Goal: Use online tool/utility: Use online tool/utility

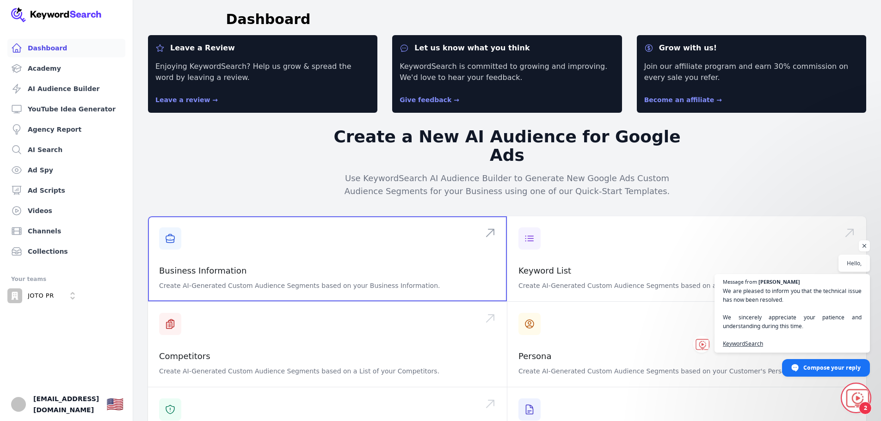
click at [249, 248] on span at bounding box center [327, 258] width 359 height 85
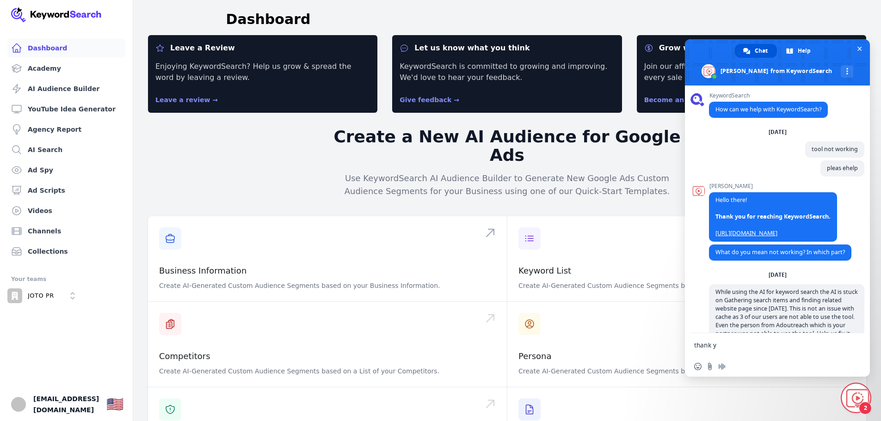
type textarea "thank you"
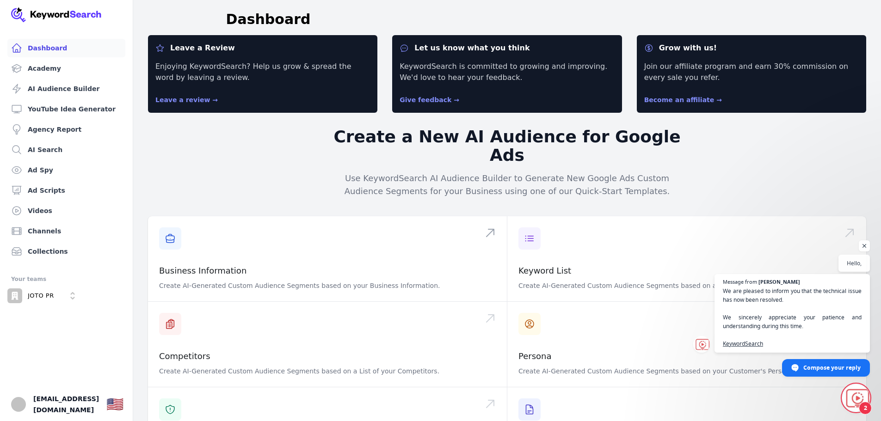
scroll to position [1648, 0]
click at [870, 246] on body "Dashboard Academy AI Audience Builder YouTube Idea Generator Agency Report AI S…" at bounding box center [440, 210] width 881 height 421
click at [865, 247] on span "Open chat" at bounding box center [865, 247] width 12 height 12
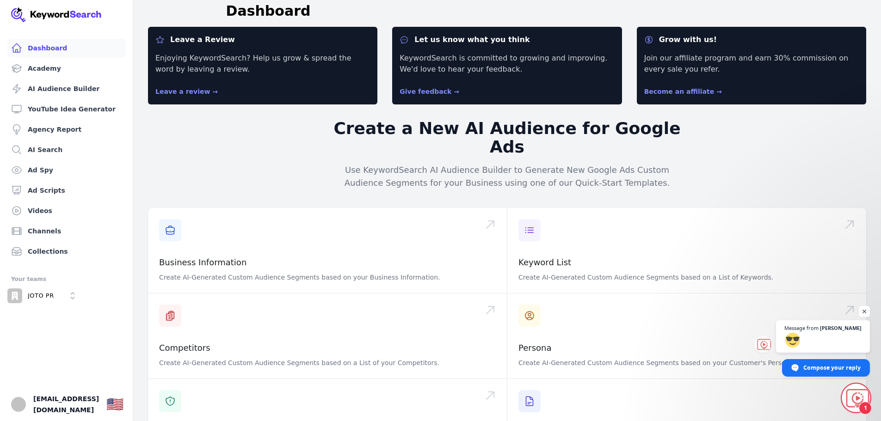
scroll to position [0, 0]
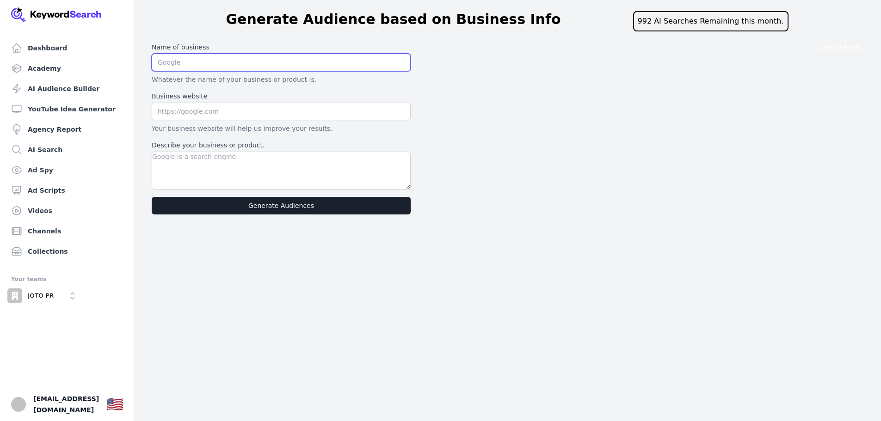
click at [224, 59] on input "text" at bounding box center [281, 63] width 259 height 18
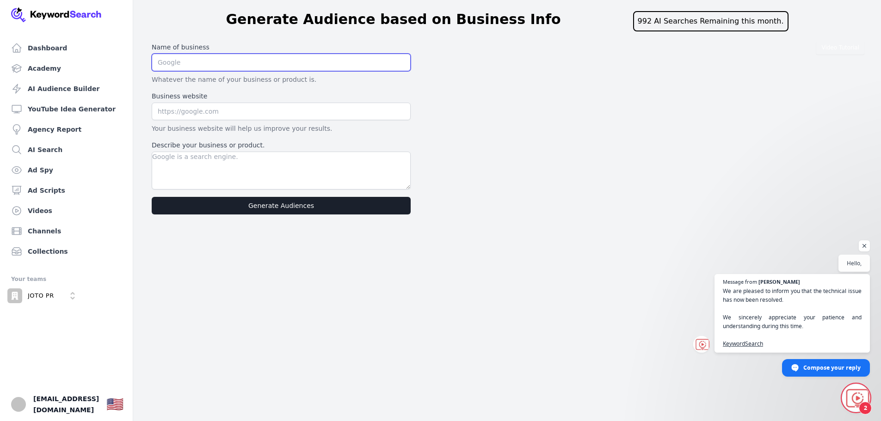
click at [189, 54] on input "text" at bounding box center [281, 63] width 259 height 18
type input "JOTO PR Disruptors"
drag, startPoint x: 208, startPoint y: 109, endPoint x: 210, endPoint y: 114, distance: 5.0
click at [208, 109] on input "text" at bounding box center [281, 112] width 259 height 18
type input "[DOMAIN_NAME]"
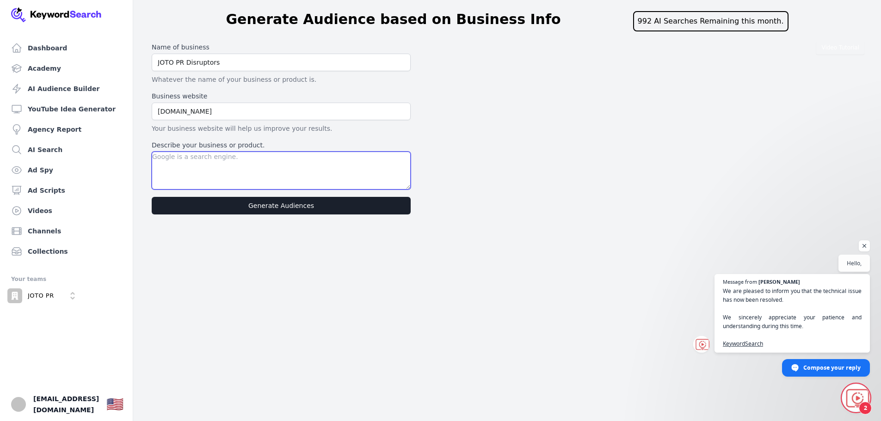
click at [249, 162] on textarea "Describe your business or product." at bounding box center [281, 171] width 259 height 38
click at [236, 164] on textarea "A public realtions company which does not beleive in fluff results and belives …" at bounding box center [281, 171] width 259 height 38
click at [270, 170] on textarea "A public realtions company which does not beleive in fluff results and belives …" at bounding box center [281, 171] width 259 height 38
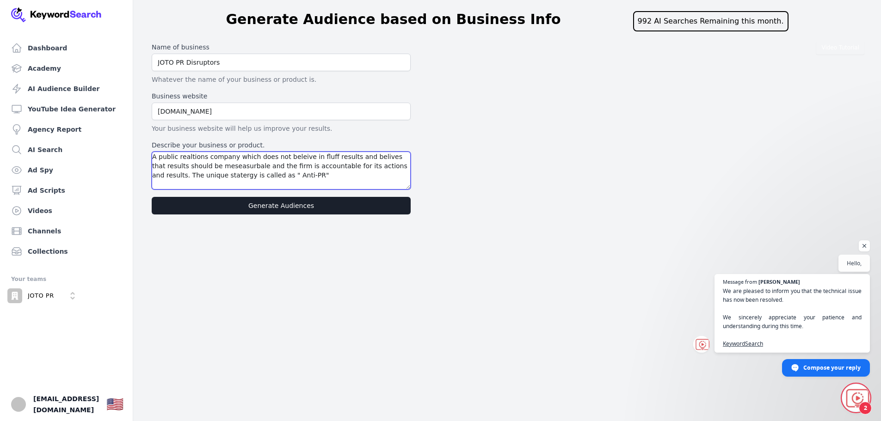
type textarea "A public realtions company which does not beleive in fluff results and belives …"
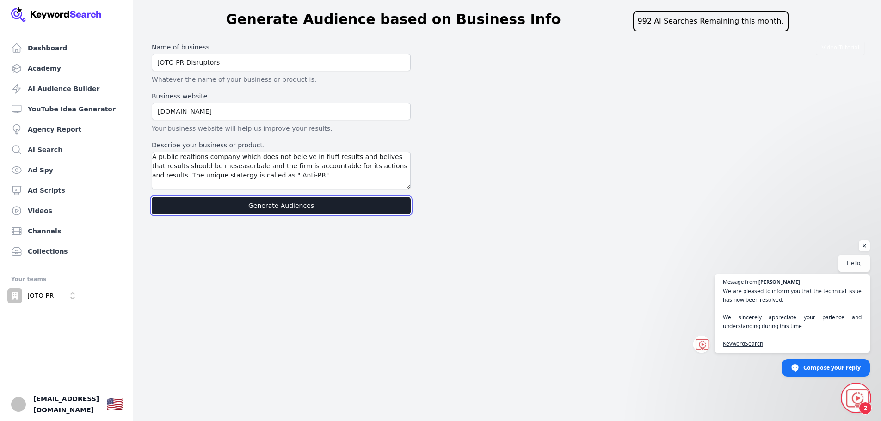
click at [302, 204] on button "Generate Audiences" at bounding box center [281, 206] width 259 height 18
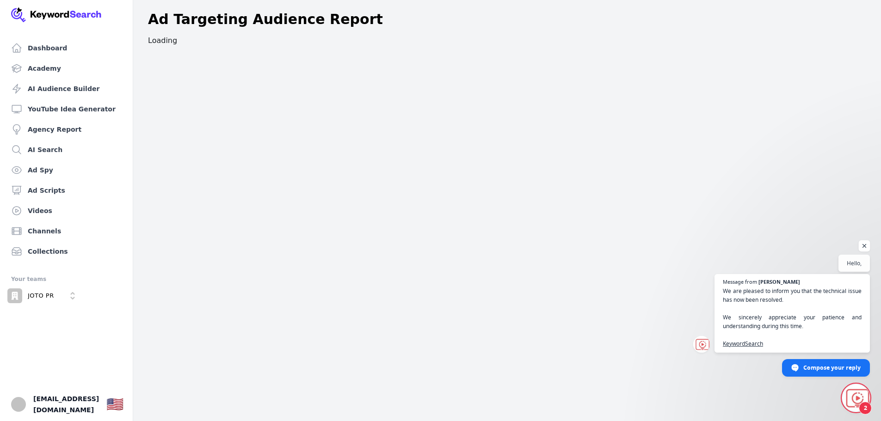
click at [868, 245] on span "Open chat" at bounding box center [865, 247] width 12 height 12
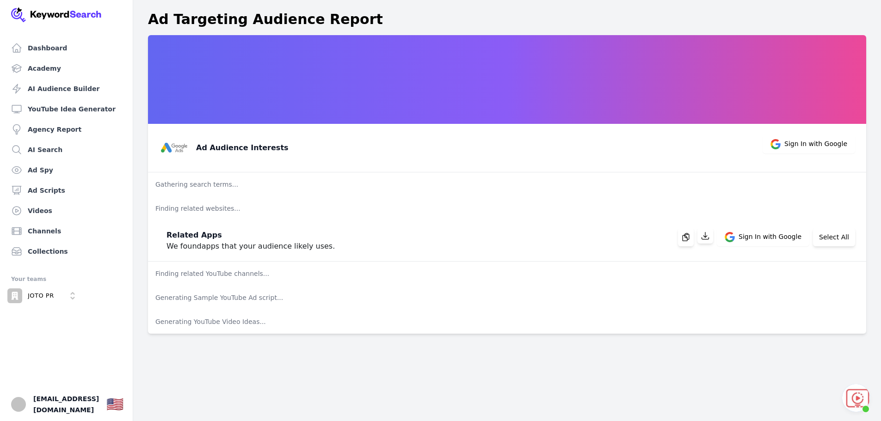
click at [858, 393] on span "Open chat" at bounding box center [856, 398] width 28 height 28
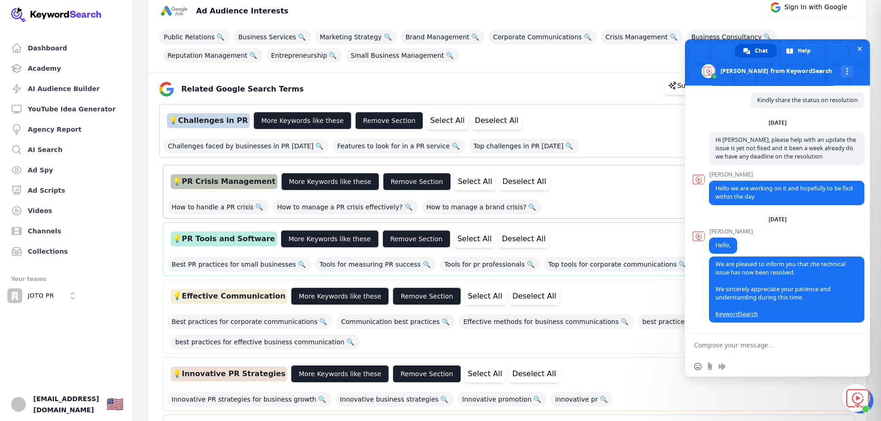
scroll to position [139, 0]
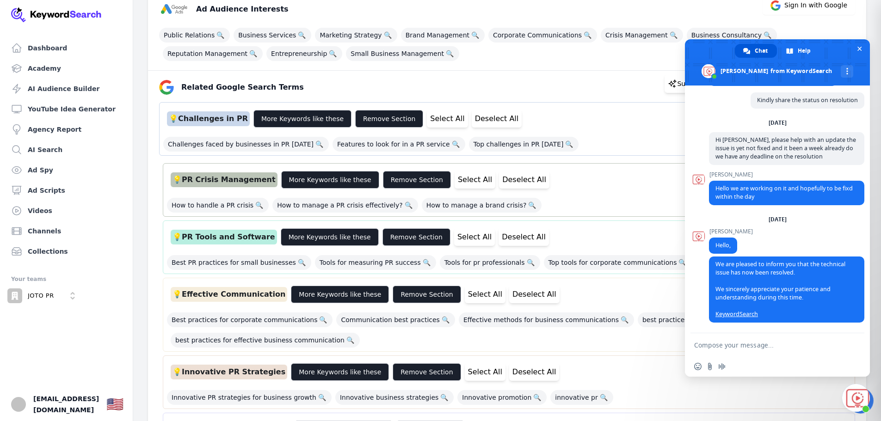
click at [745, 349] on textarea "Compose your message..." at bounding box center [767, 345] width 146 height 8
click at [745, 349] on textarea "thank y" at bounding box center [767, 345] width 146 height 8
click at [722, 343] on textarea "thank y" at bounding box center [767, 345] width 146 height 8
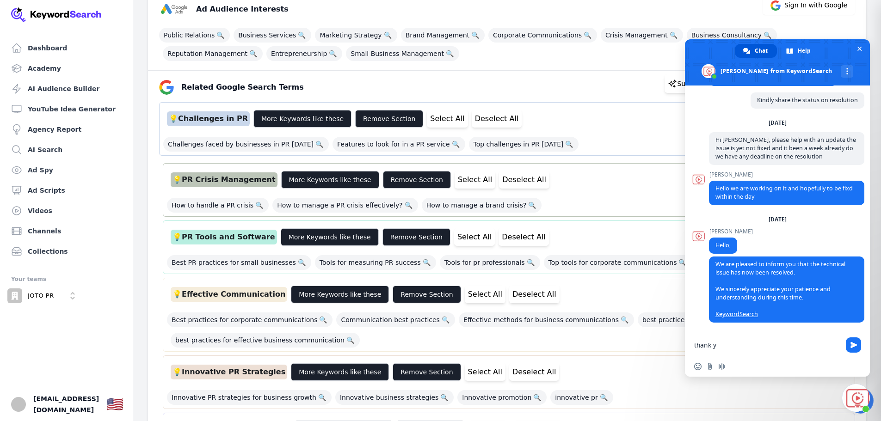
click at [722, 343] on textarea "thank y" at bounding box center [767, 345] width 146 height 8
click at [724, 345] on textarea "thank y" at bounding box center [767, 345] width 146 height 8
click at [796, 212] on div "[PERSON_NAME] Hello we are working on it and hopefully to be fixd within the da…" at bounding box center [786, 194] width 155 height 44
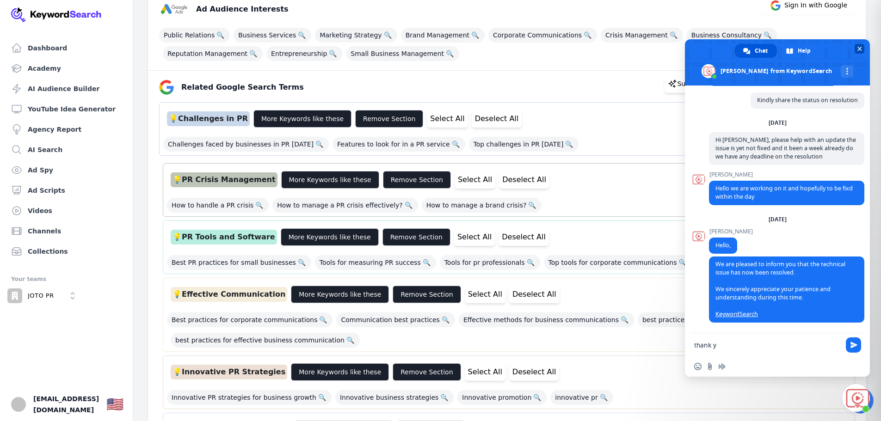
scroll to position [185, 0]
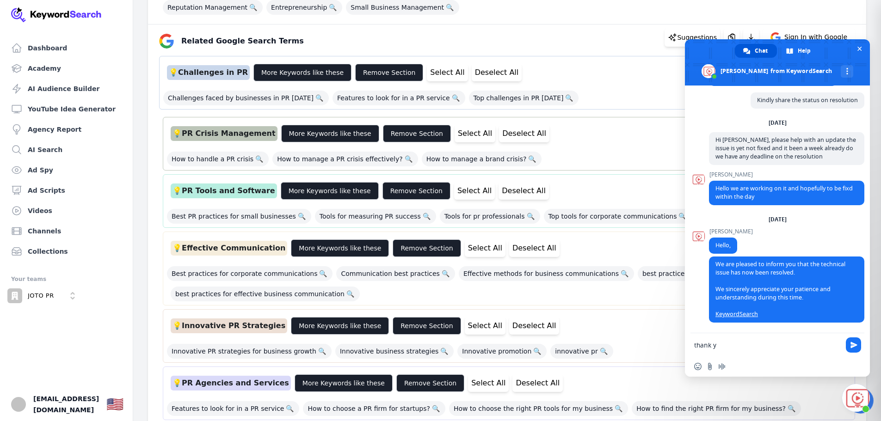
click at [724, 344] on textarea "thank y" at bounding box center [767, 345] width 146 height 8
click at [724, 344] on textarea "thank you" at bounding box center [767, 345] width 146 height 8
type textarea "thank you"
click at [852, 346] on span "Send" at bounding box center [854, 345] width 7 height 7
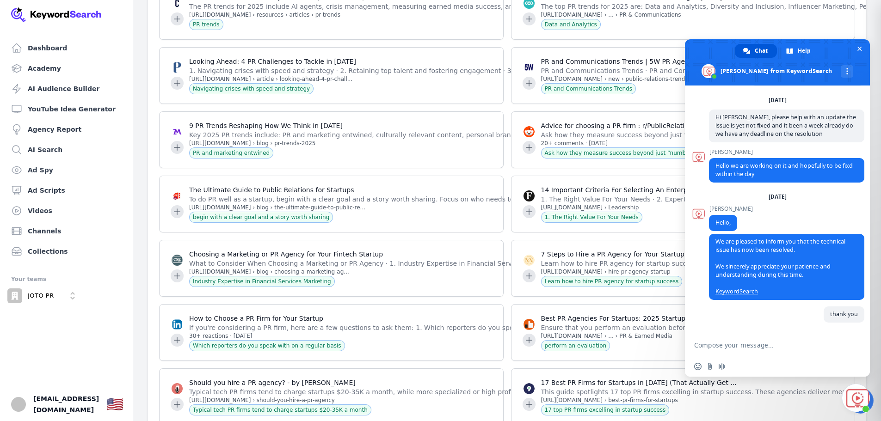
scroll to position [5689, 0]
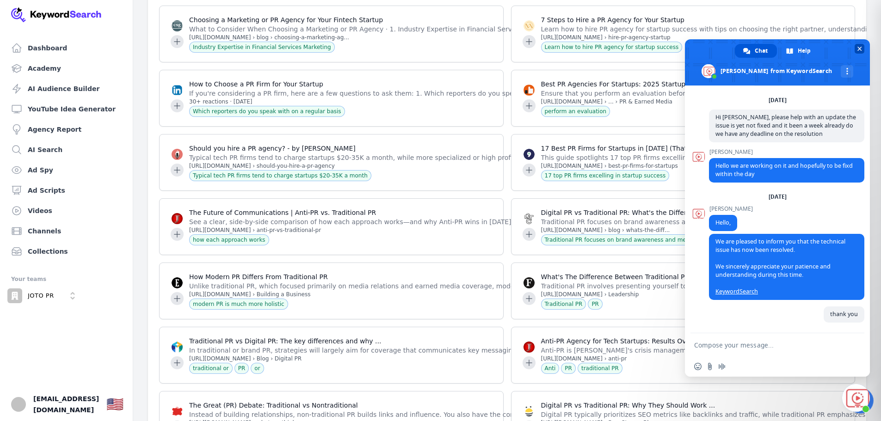
click at [857, 52] on span "Close chat" at bounding box center [860, 49] width 10 height 10
